Goal: Find contact information: Obtain details needed to contact an individual or organization

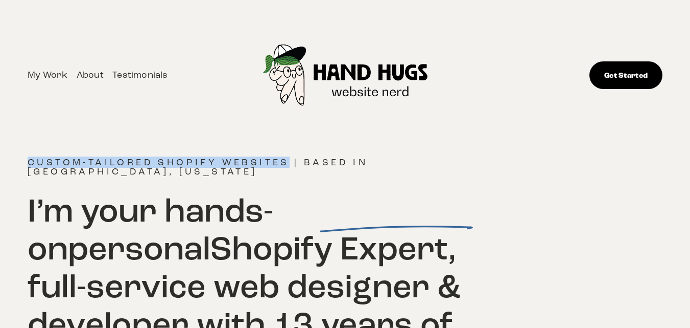
drag, startPoint x: 21, startPoint y: 155, endPoint x: 288, endPoint y: 160, distance: 267.3
click at [288, 160] on div "Custom-tailored Shopify websites | Based in [GEOGRAPHIC_DATA], [US_STATE] I’m y…" at bounding box center [345, 284] width 690 height 266
copy h4 "Custom-tailored Shopify websites"
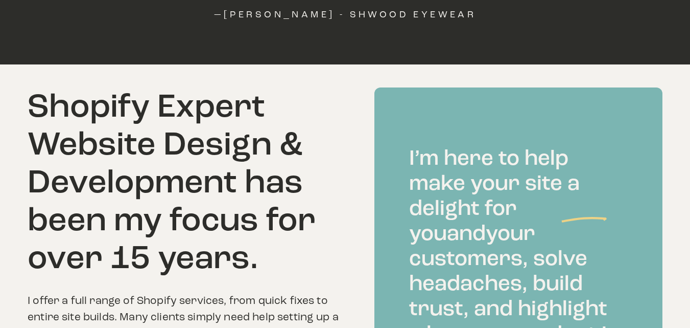
scroll to position [1380, 0]
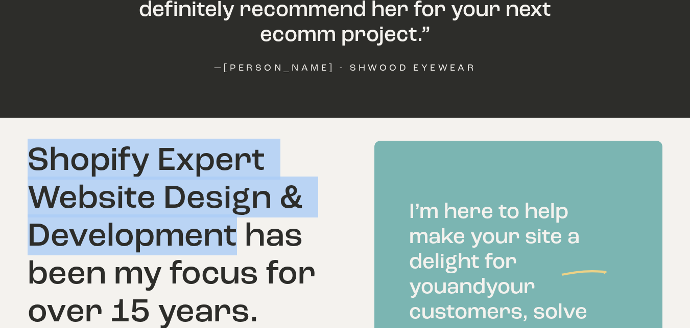
drag, startPoint x: 23, startPoint y: 90, endPoint x: 241, endPoint y: 188, distance: 238.8
copy h2 "Shopify Expert Website Design & Development"
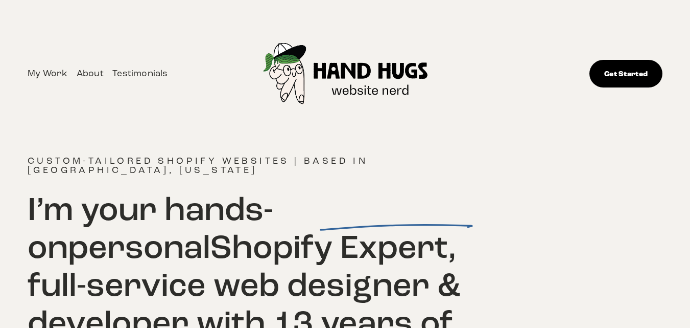
scroll to position [0, 0]
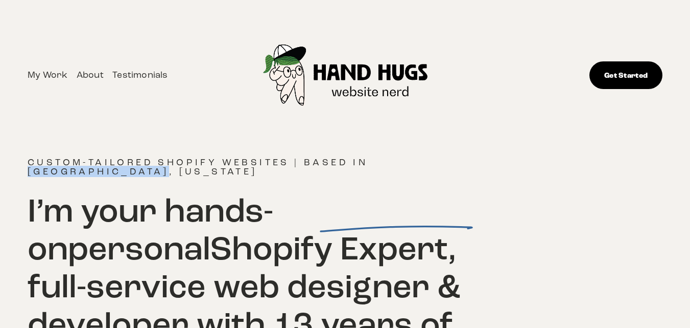
drag, startPoint x: 371, startPoint y: 161, endPoint x: 379, endPoint y: 175, distance: 15.3
click at [379, 175] on h4 "Custom-tailored Shopify websites | Based in [GEOGRAPHIC_DATA], [US_STATE]" at bounding box center [266, 166] width 476 height 18
copy h4 "[GEOGRAPHIC_DATA], [US_STATE]"
click at [289, 135] on img at bounding box center [345, 75] width 205 height 128
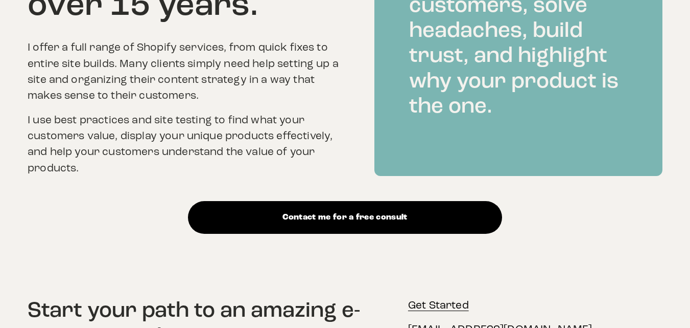
scroll to position [1693, 0]
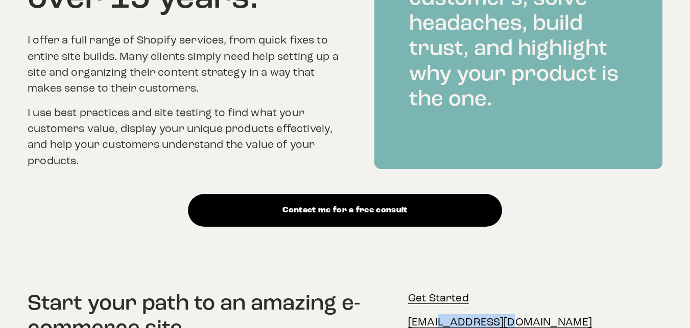
drag, startPoint x: 534, startPoint y: 263, endPoint x: 438, endPoint y: 269, distance: 95.8
click at [438, 290] on div "Get Started mail@handhugs.com" at bounding box center [535, 310] width 254 height 40
copy link "handhugs.com"
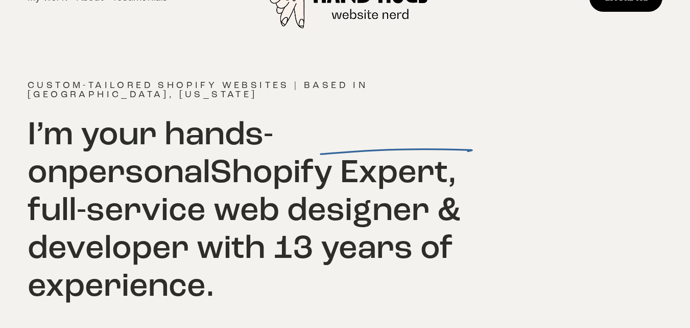
scroll to position [0, 0]
